Goal: Check status: Check status

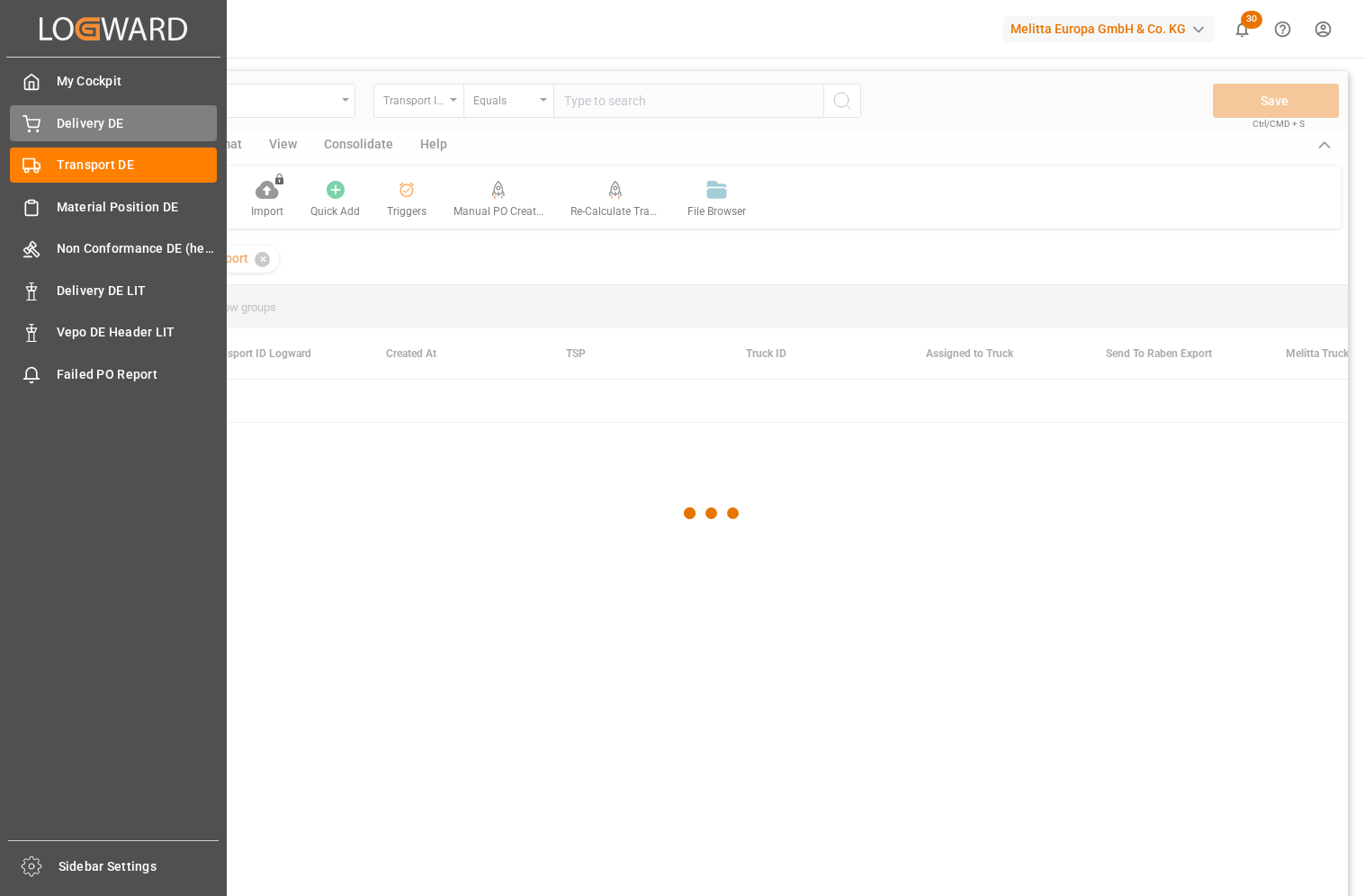
click at [33, 130] on icon at bounding box center [31, 124] width 18 height 18
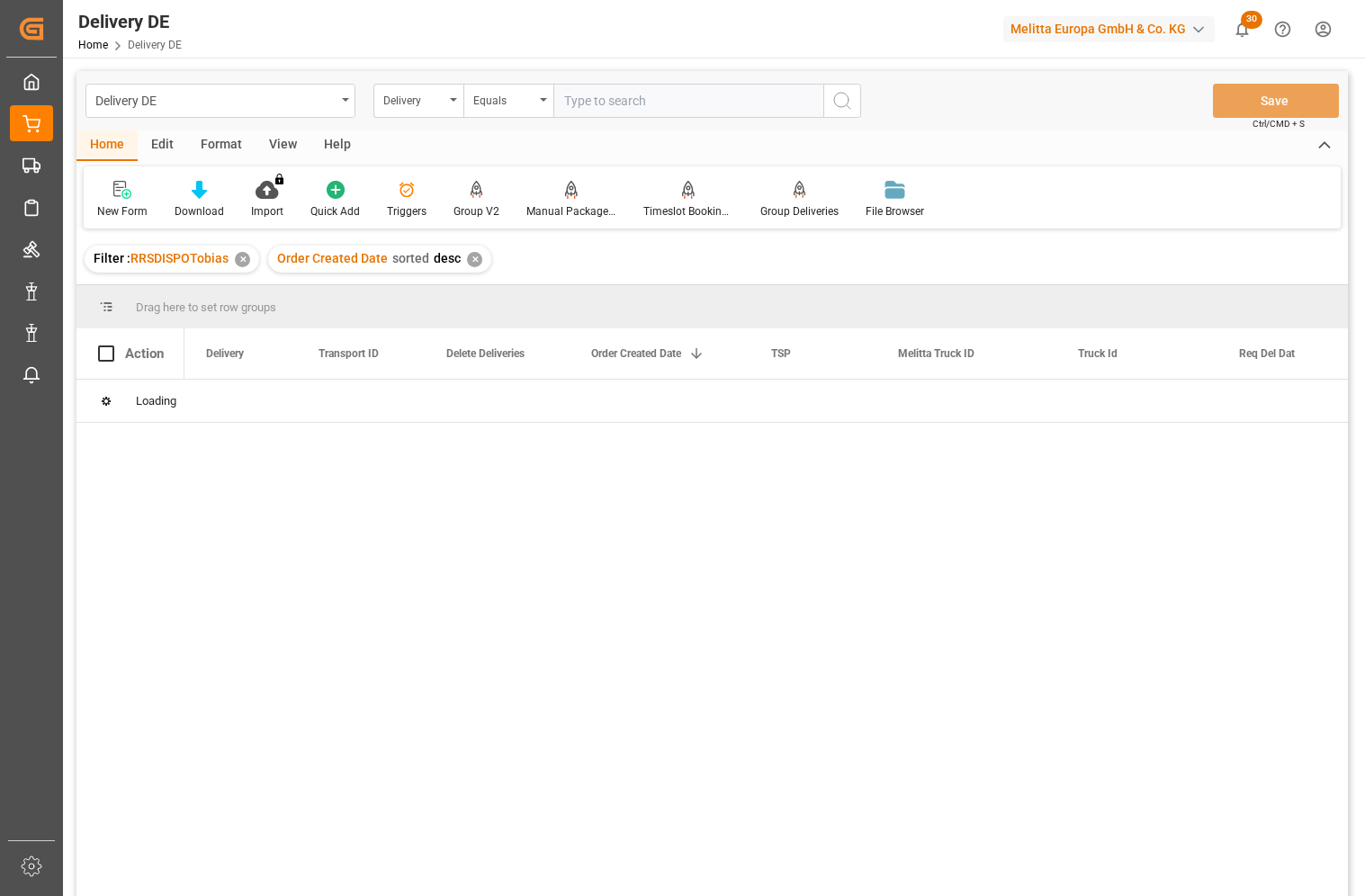
click at [690, 109] on input "text" at bounding box center [689, 100] width 270 height 34
paste input "92552920"
type input "92552920"
click at [850, 110] on icon "search button" at bounding box center [842, 100] width 21 height 21
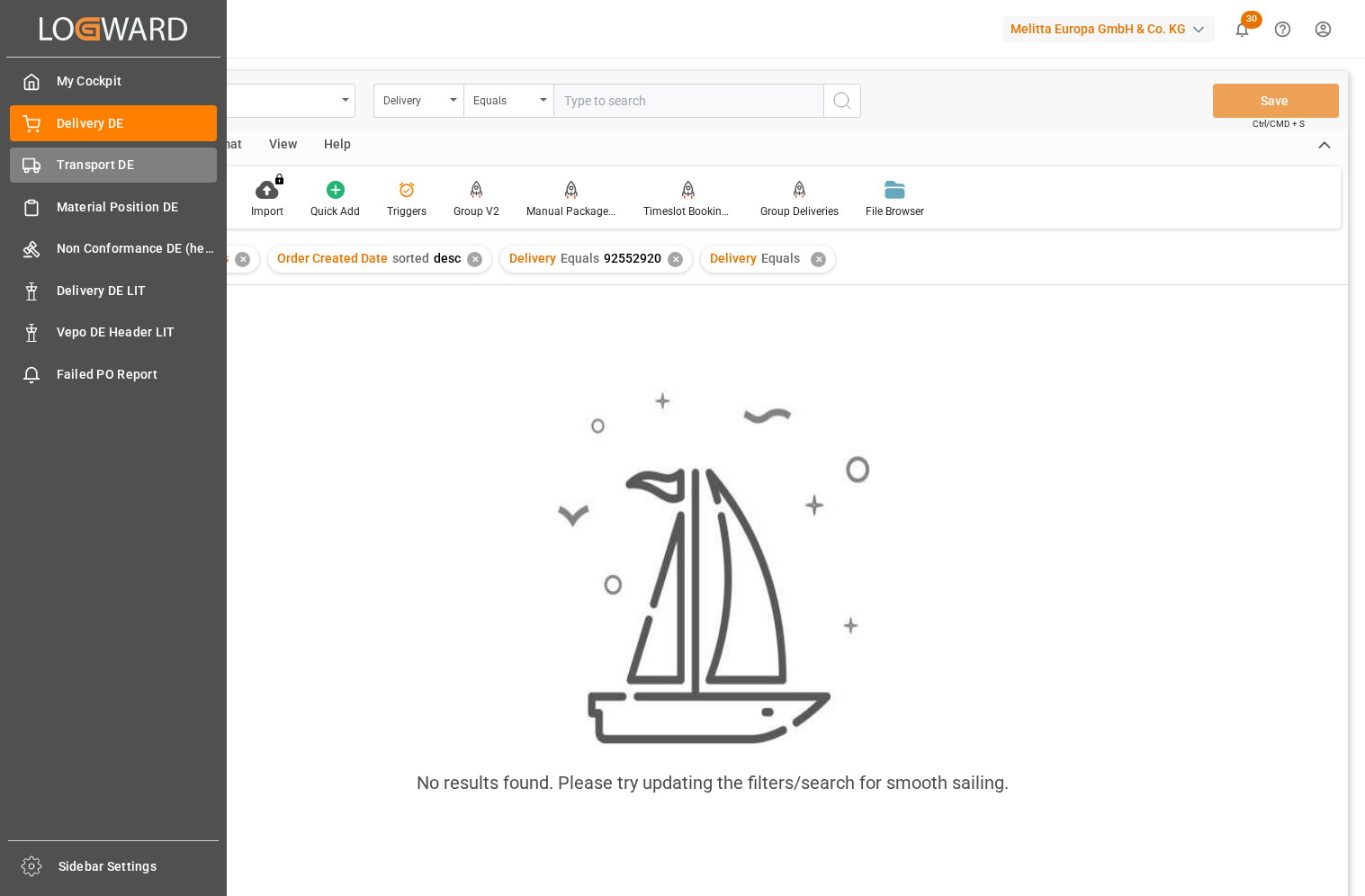
click at [32, 154] on div "Transport DE Transport DE" at bounding box center [114, 166] width 207 height 35
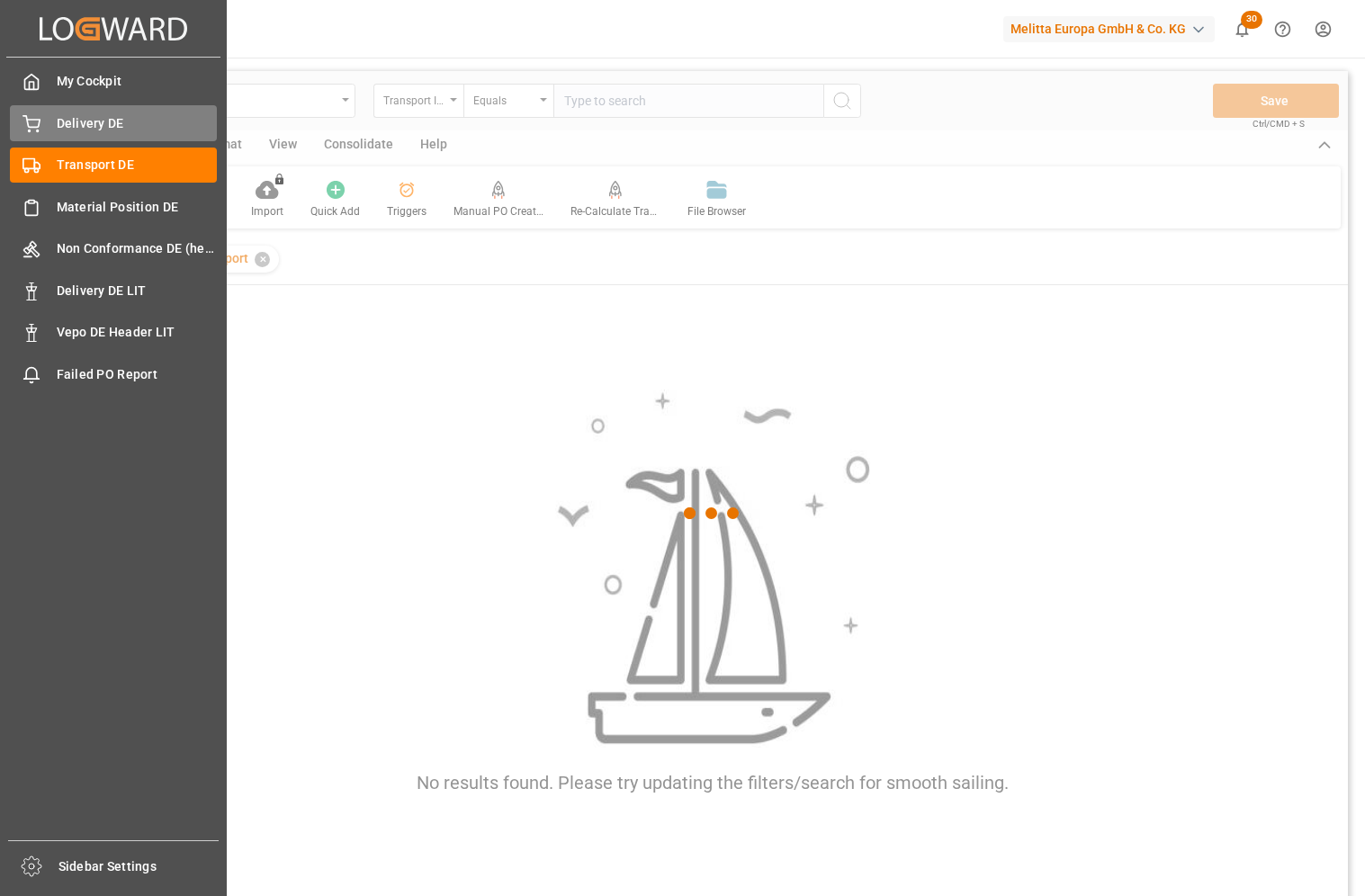
click at [100, 122] on span "Delivery DE" at bounding box center [137, 124] width 161 height 19
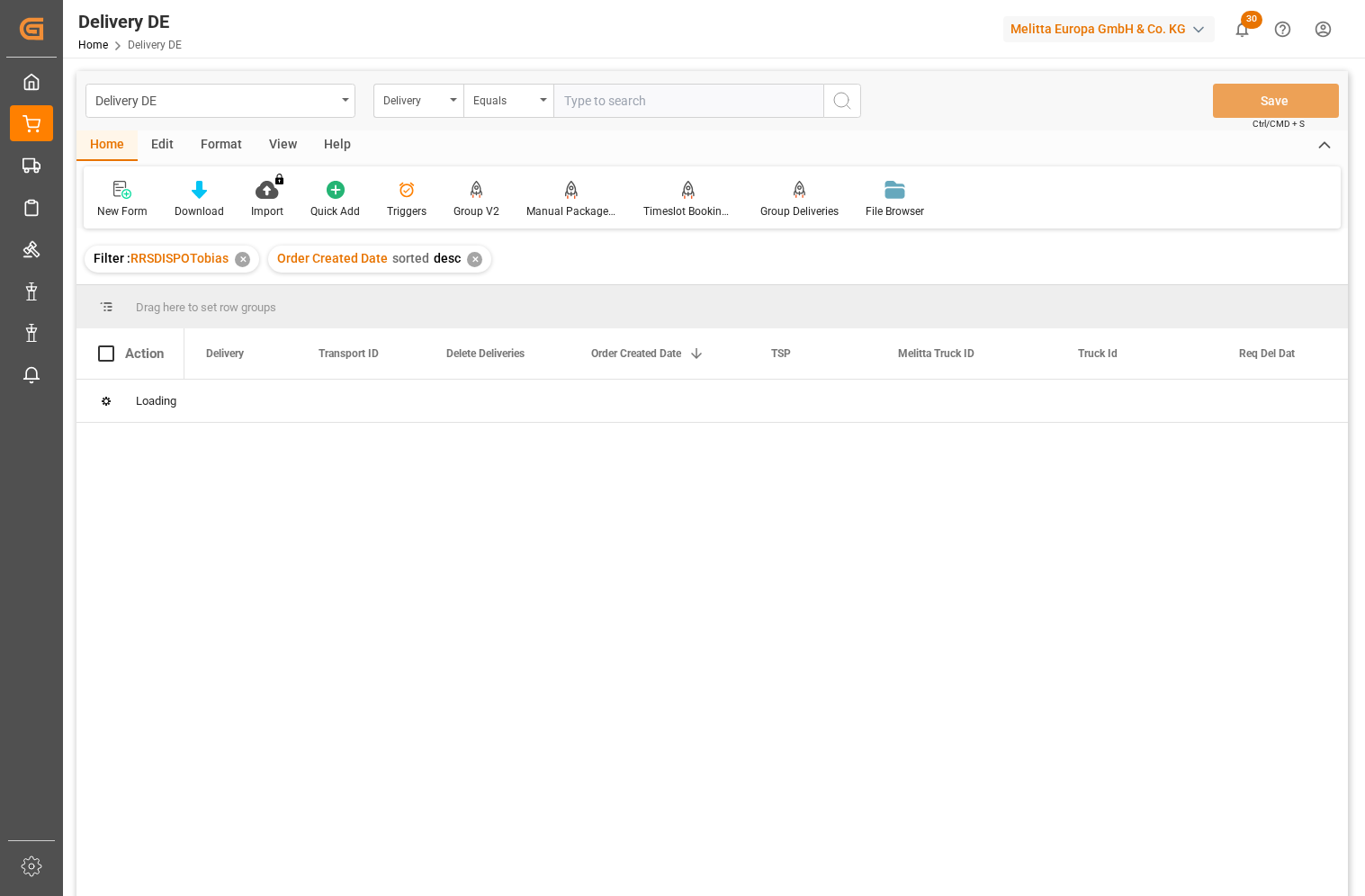
click at [629, 101] on input "text" at bounding box center [689, 100] width 270 height 34
paste input "92552920"
type input "92552920"
click at [849, 111] on icon "search button" at bounding box center [842, 100] width 21 height 21
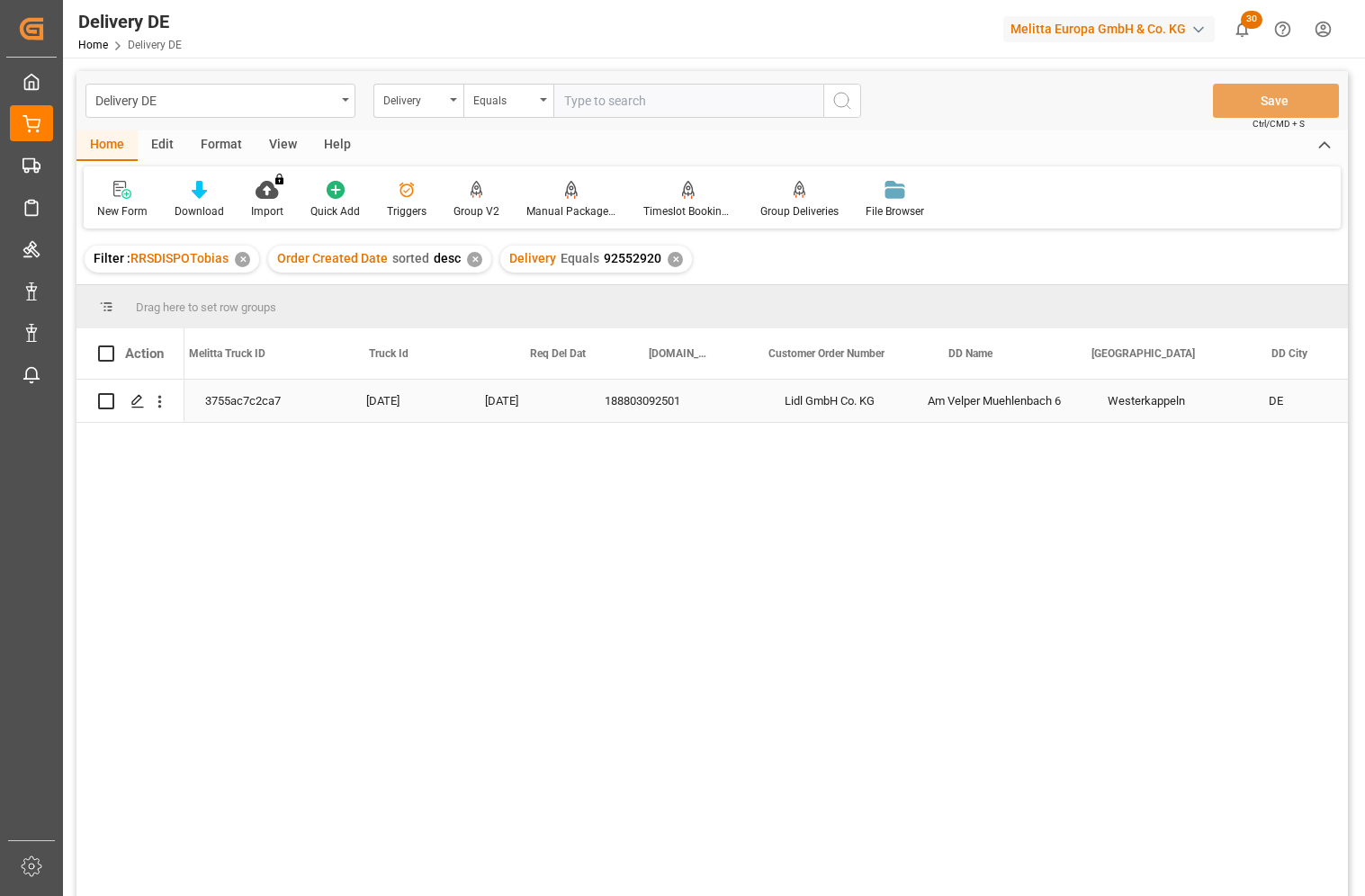
scroll to position [0, 1080]
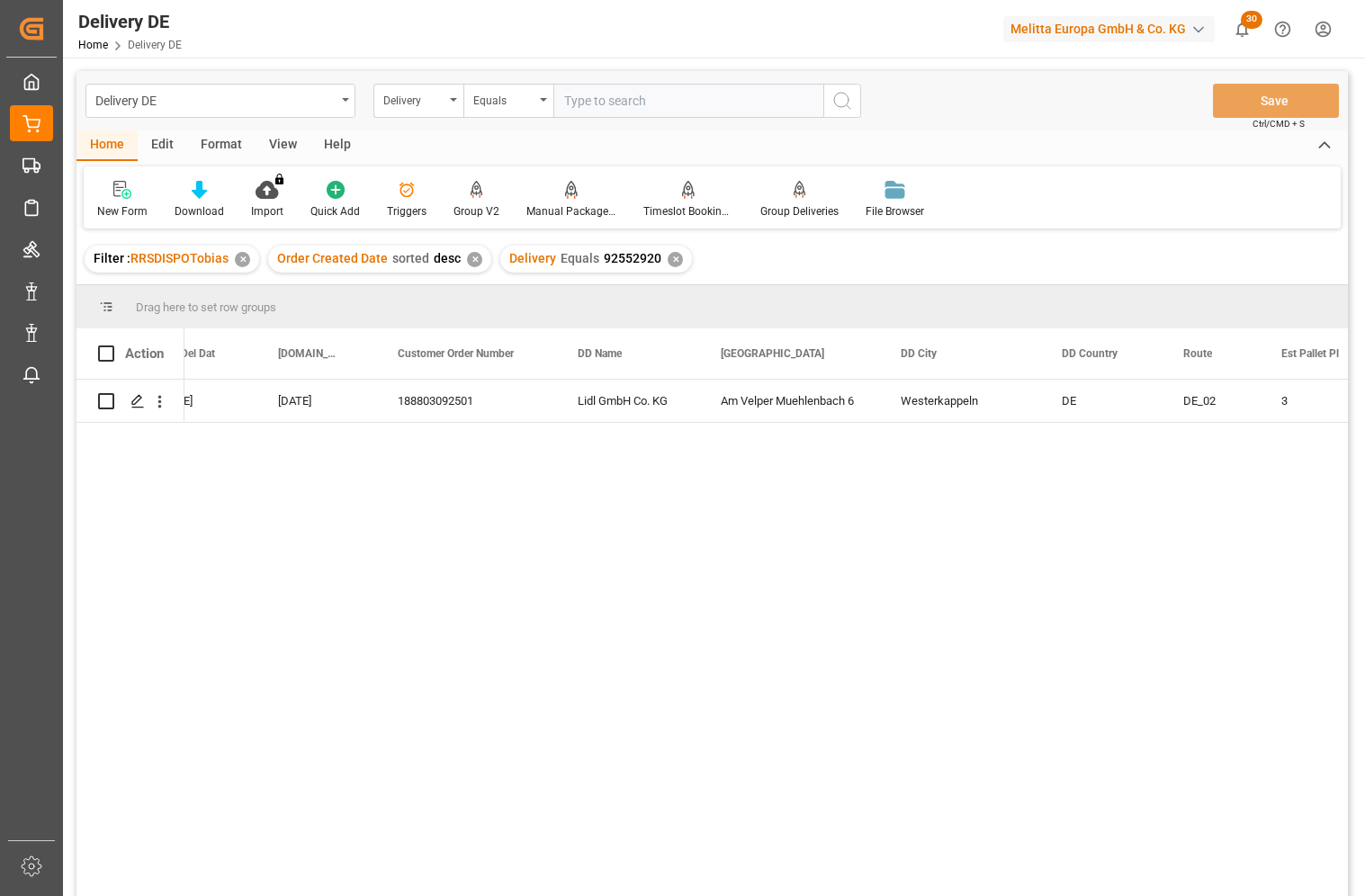
click at [466, 500] on div "3755ac7c2ca7 [DATE] [DATE] 188803092501 Lidl GmbH Co. KG Am Velper Muehlenbach …" at bounding box center [766, 644] width 1164 height 528
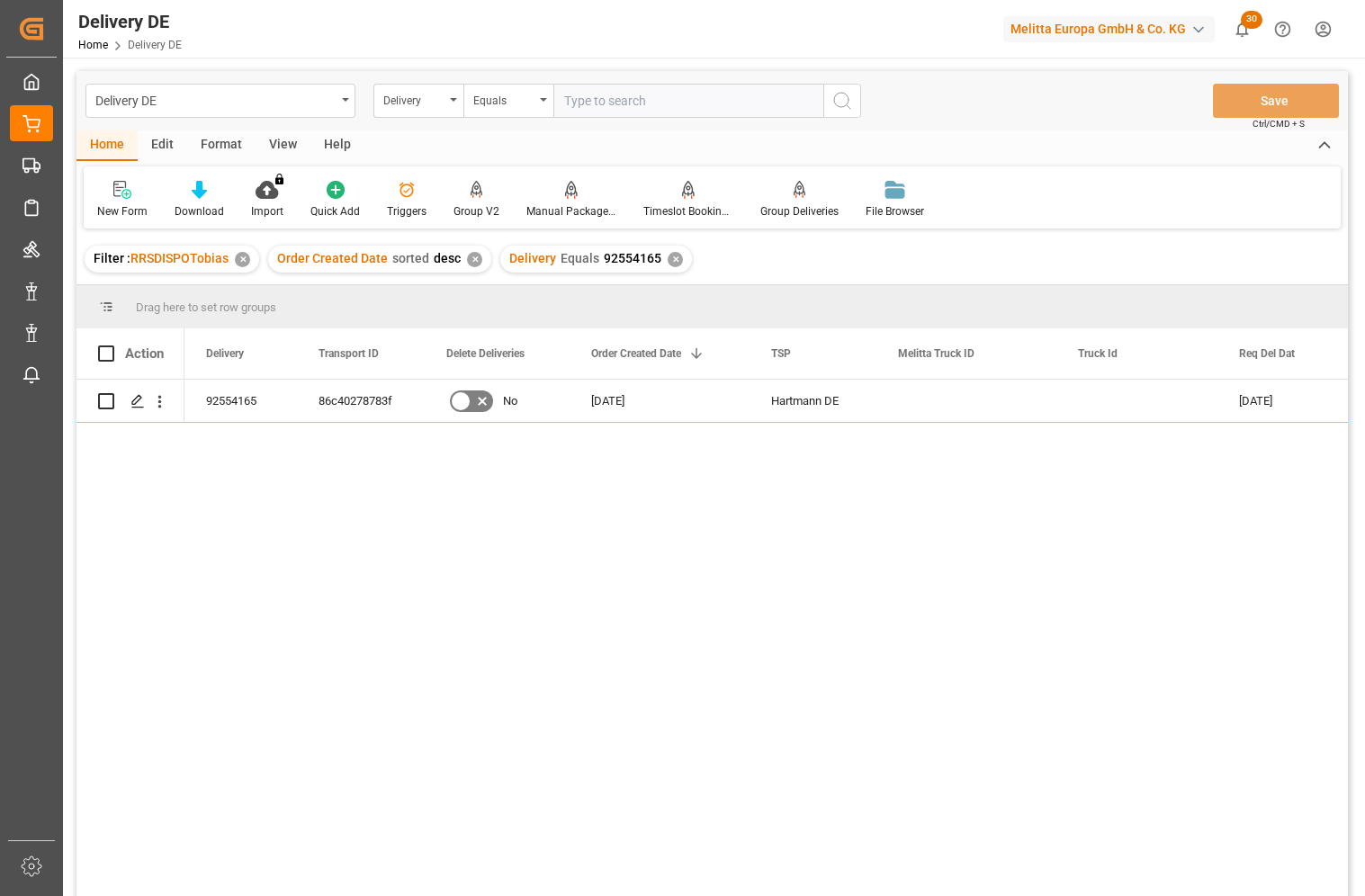
type input "92552920"
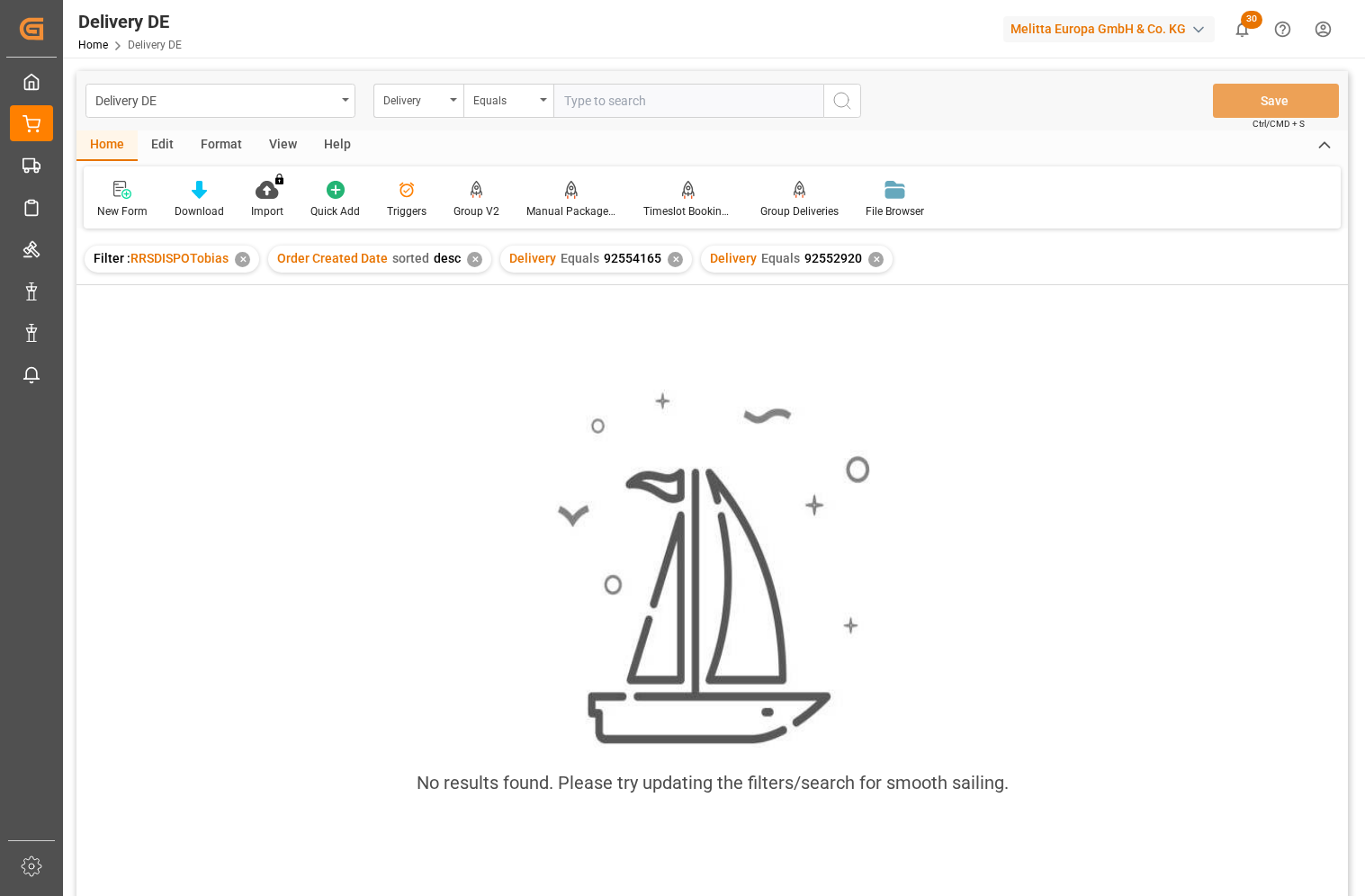
click at [669, 261] on div "✕" at bounding box center [676, 260] width 15 height 15
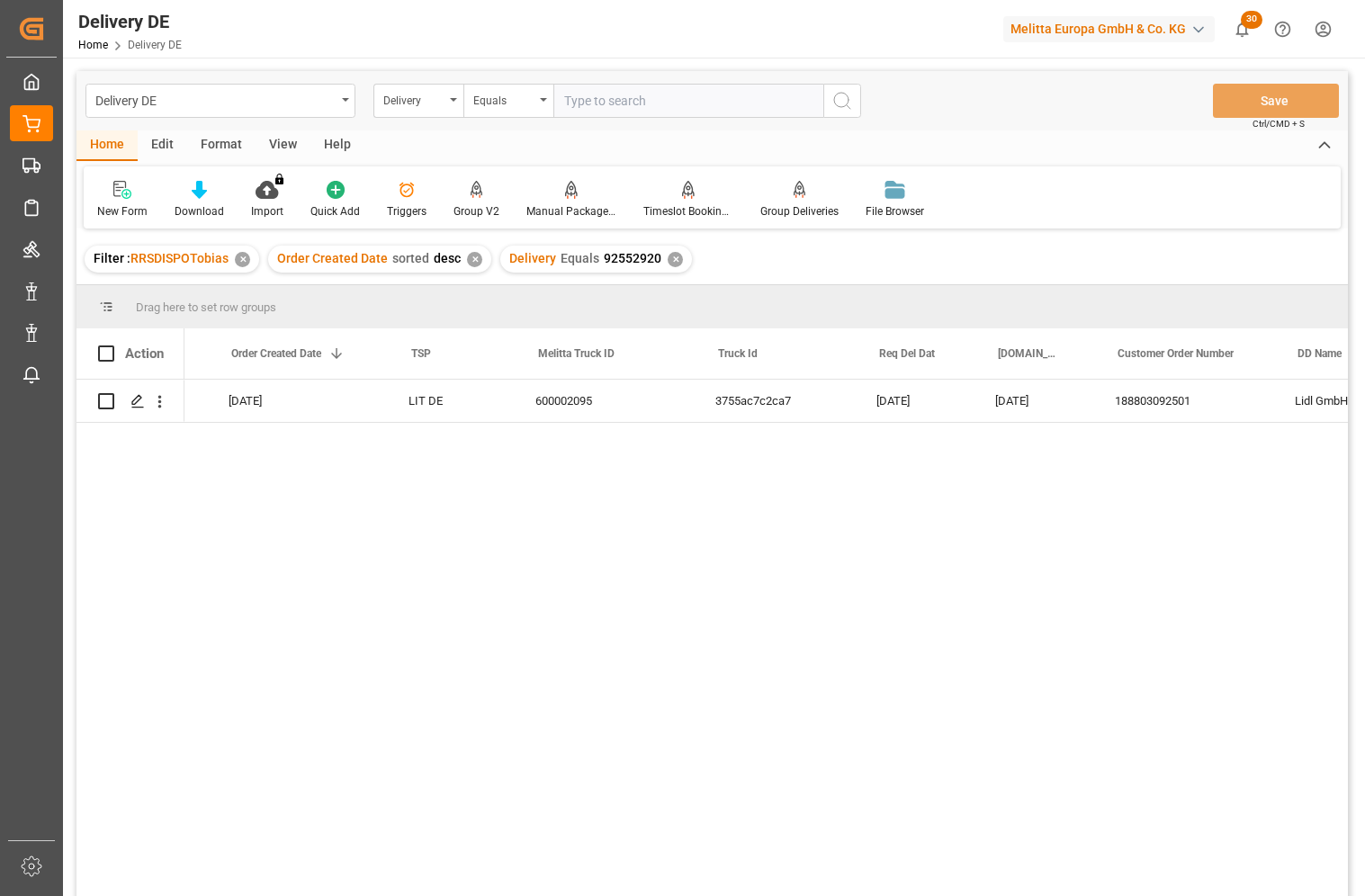
scroll to position [0, 360]
click at [656, 550] on div "600002095 3755ac7c2ca7 03.09.2025 01.09.2025 188803092501 Lidl GmbH Co. KG Am V…" at bounding box center [766, 644] width 1164 height 528
